Goal: Complete application form

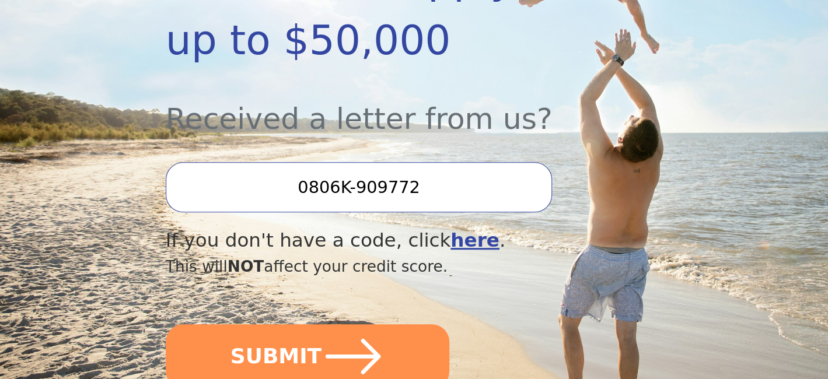
scroll to position [408, 0]
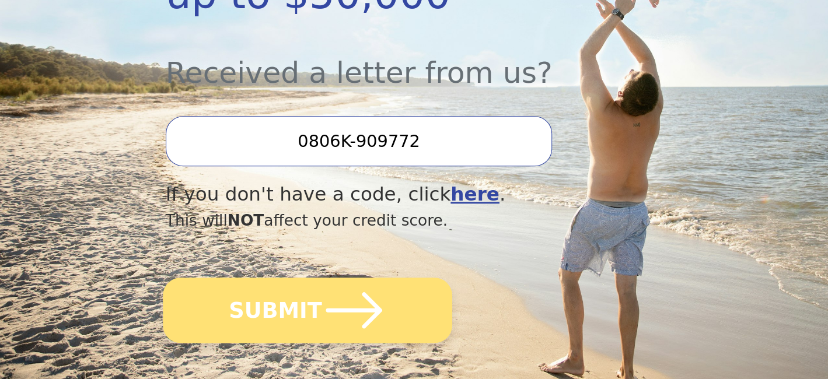
click at [328, 311] on icon "submit" at bounding box center [353, 310] width 56 height 36
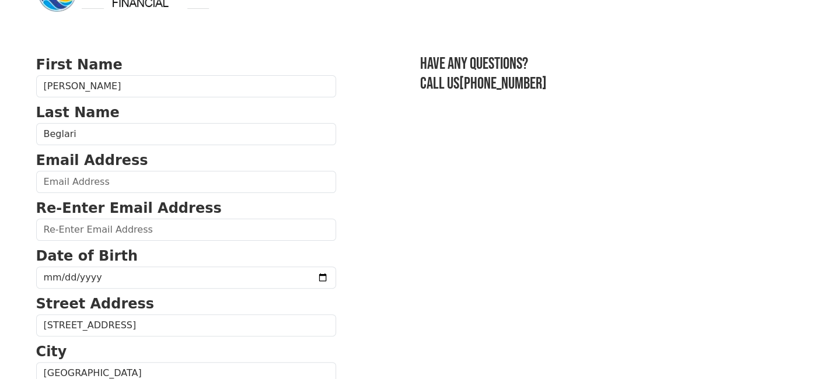
scroll to position [58, 0]
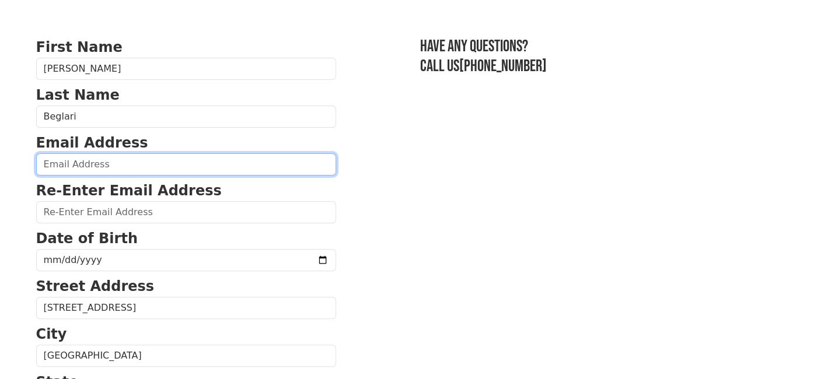
click at [162, 166] on input "email" at bounding box center [186, 164] width 300 height 22
click at [152, 166] on input "email" at bounding box center [186, 164] width 300 height 22
type input "h1970b@hotmail.com"
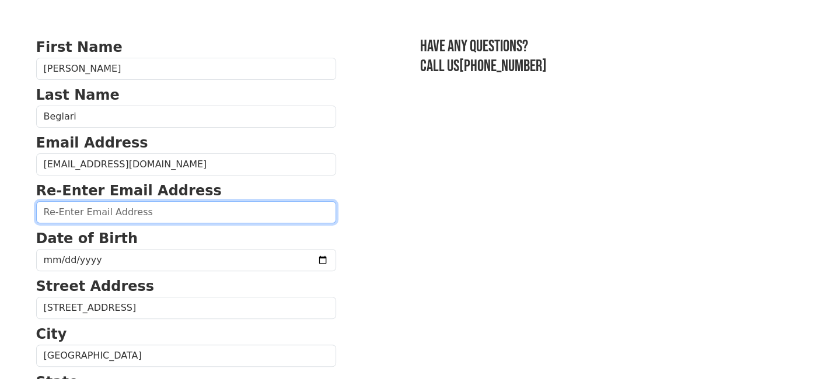
click at [141, 211] on input "email" at bounding box center [186, 212] width 300 height 22
type input "h1970b@hotmail.com"
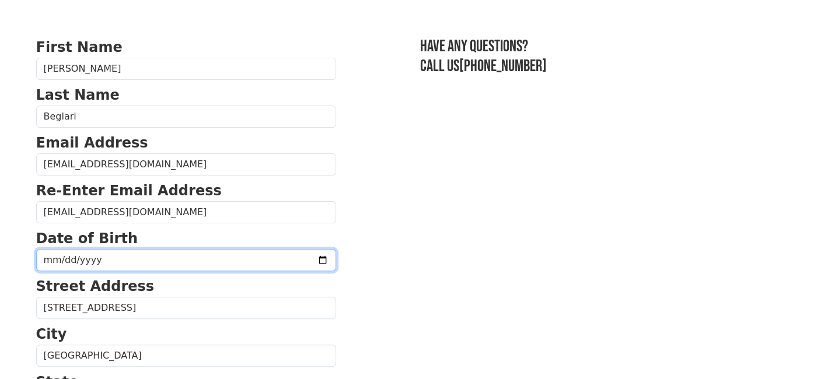
click at [75, 257] on input "date" at bounding box center [186, 260] width 300 height 22
type input "1970-09-23"
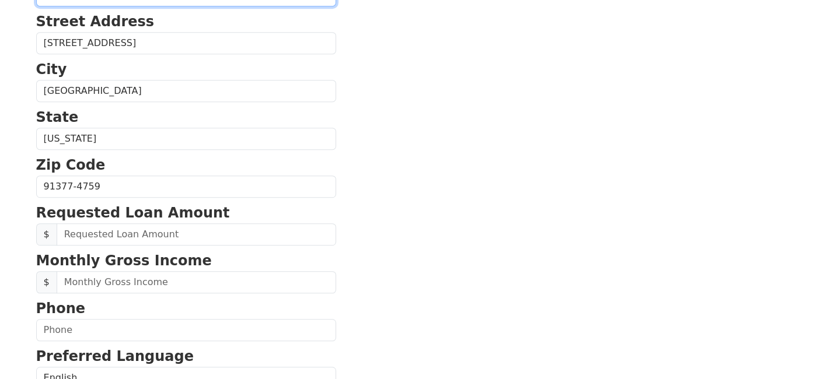
scroll to position [350, 0]
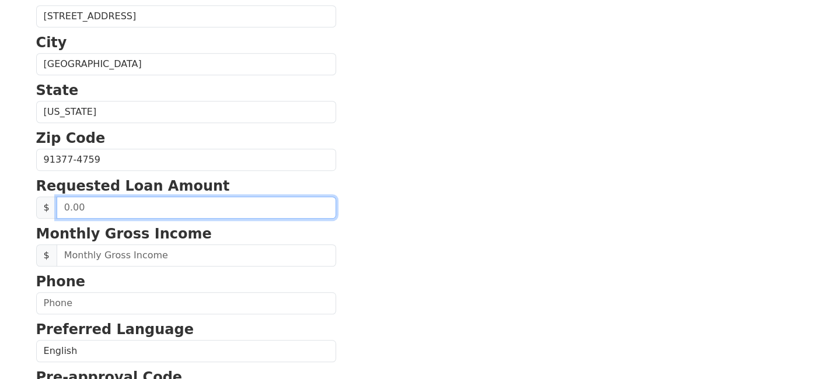
click at [111, 205] on input "text" at bounding box center [196, 208] width 279 height 22
type input "20,000.00"
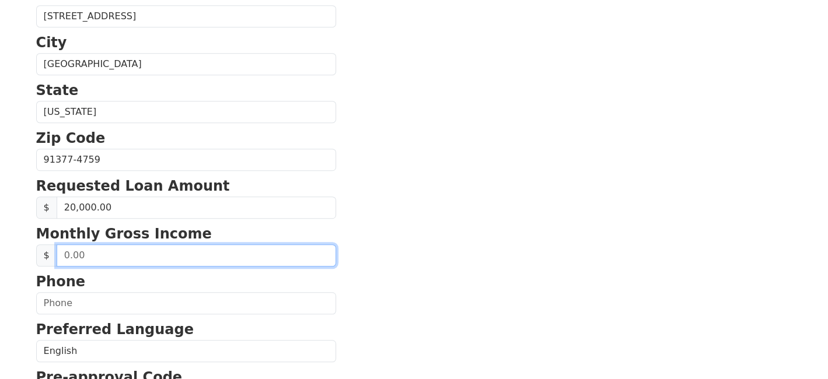
click at [117, 257] on input "text" at bounding box center [196, 255] width 279 height 22
type input "8,000.00"
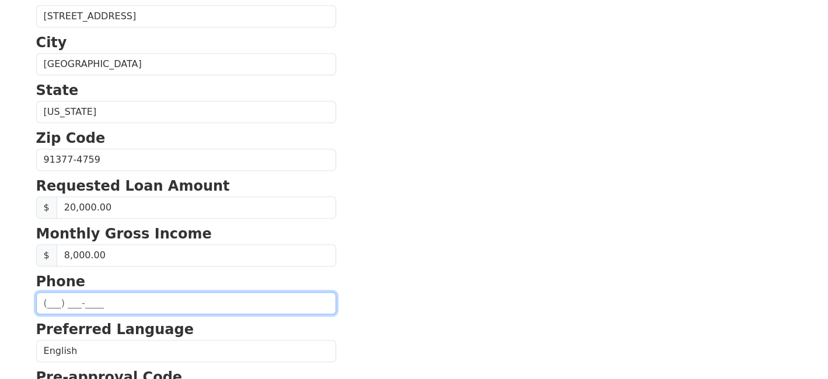
click at [58, 302] on input "text" at bounding box center [186, 303] width 300 height 22
type input "(424) 731-0030"
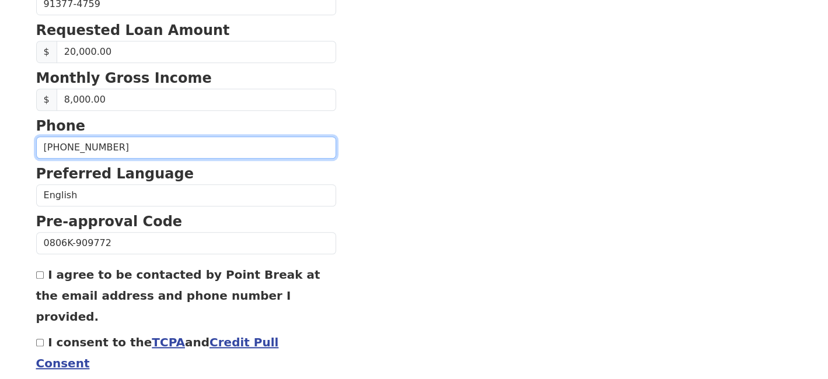
scroll to position [525, 0]
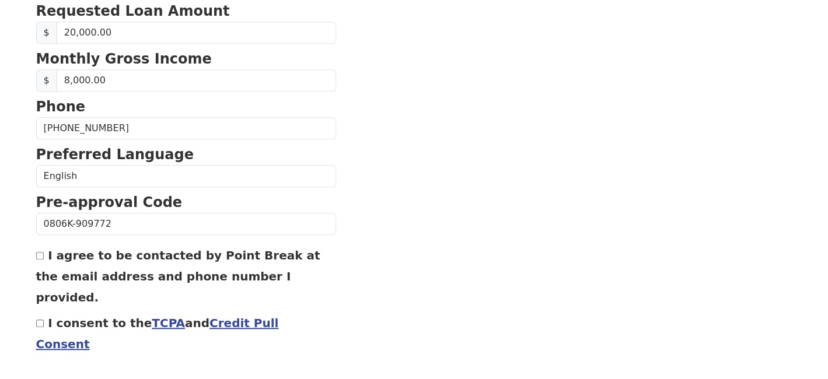
click at [41, 253] on input "I agree to be contacted by Point Break at the email address and phone number I …" at bounding box center [40, 256] width 8 height 8
checkbox input "true"
click at [40, 320] on input "I consent to the TCPA and Credit Pull Consent" at bounding box center [40, 324] width 8 height 8
checkbox input "true"
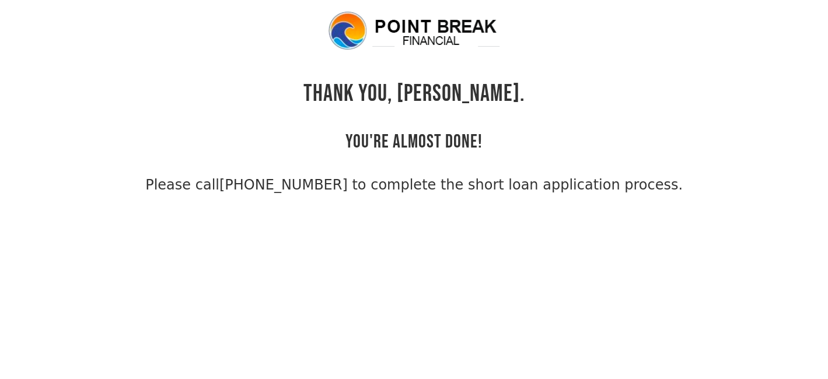
scroll to position [27, 0]
